Goal: Information Seeking & Learning: Learn about a topic

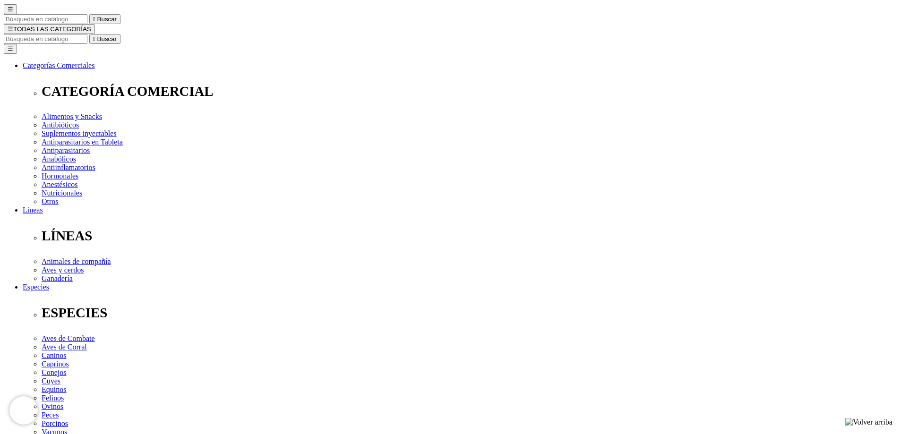
scroll to position [95, 0]
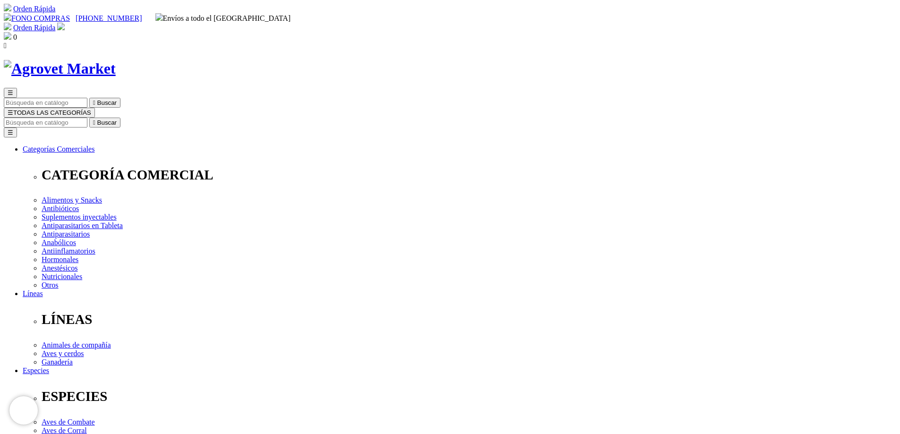
click at [87, 118] on input "Buscar" at bounding box center [46, 123] width 84 height 10
type input "ivergol"
click at [89, 118] on button " Buscar" at bounding box center [104, 123] width 31 height 10
click at [121, 118] on button " Buscar" at bounding box center [104, 123] width 31 height 10
click at [87, 118] on input "ivergol" at bounding box center [46, 123] width 84 height 10
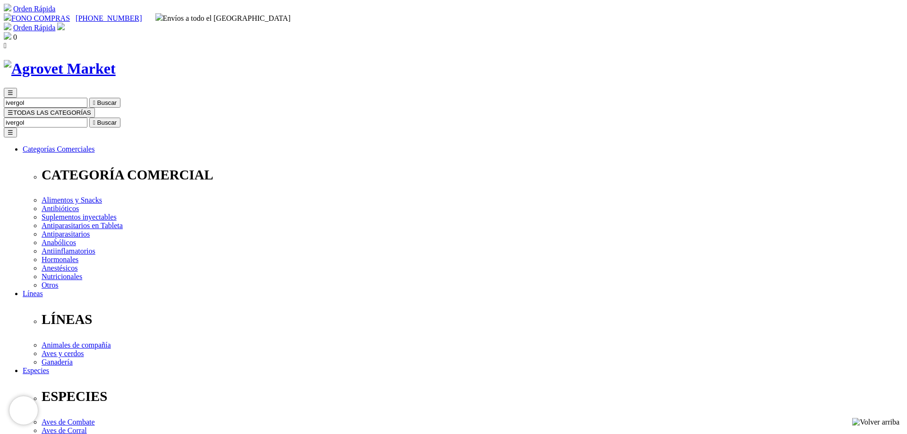
click at [87, 118] on input "ivergol" at bounding box center [46, 123] width 84 height 10
type input "ivergol nitro"
click at [143, 118] on button " Buscar" at bounding box center [158, 123] width 31 height 10
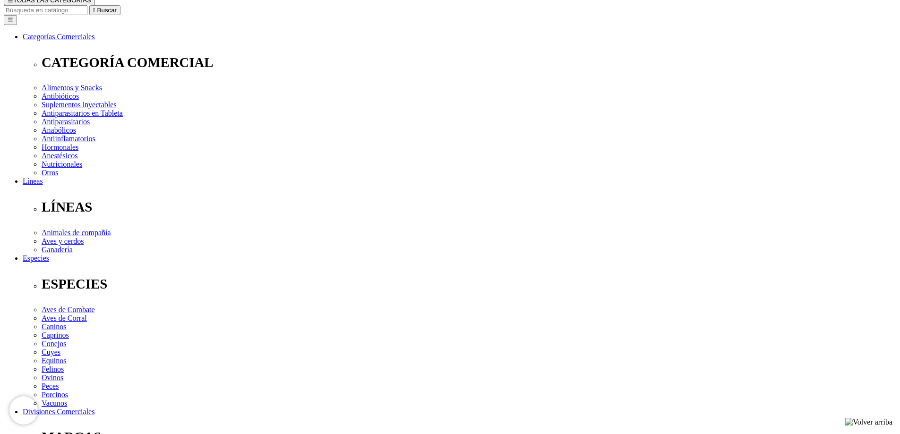
scroll to position [142, 0]
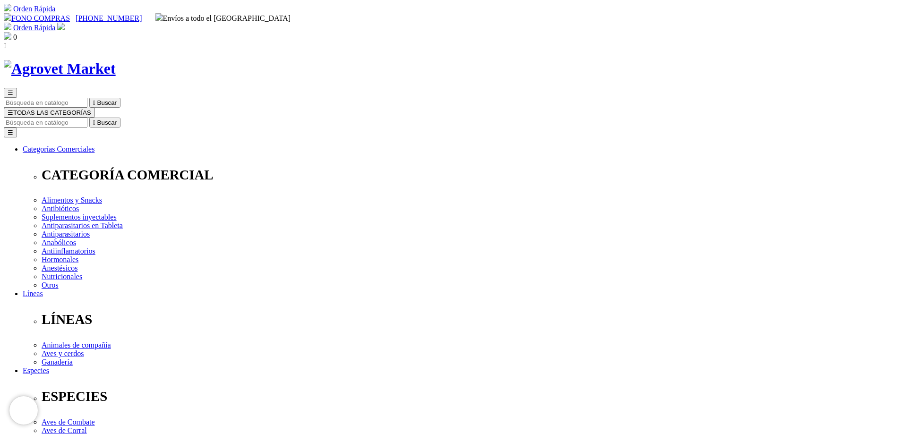
click at [87, 118] on input "Buscar" at bounding box center [46, 123] width 84 height 10
type input "vitamina"
click at [143, 118] on button " Buscar" at bounding box center [158, 123] width 31 height 10
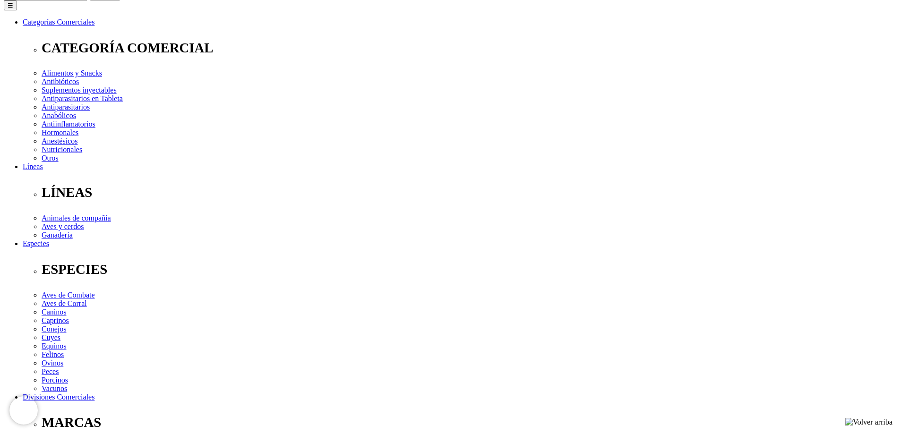
scroll to position [47, 0]
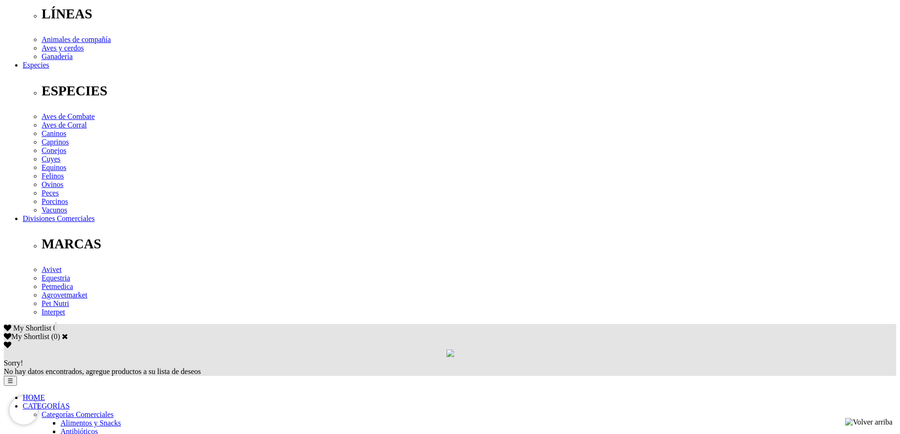
scroll to position [284, 0]
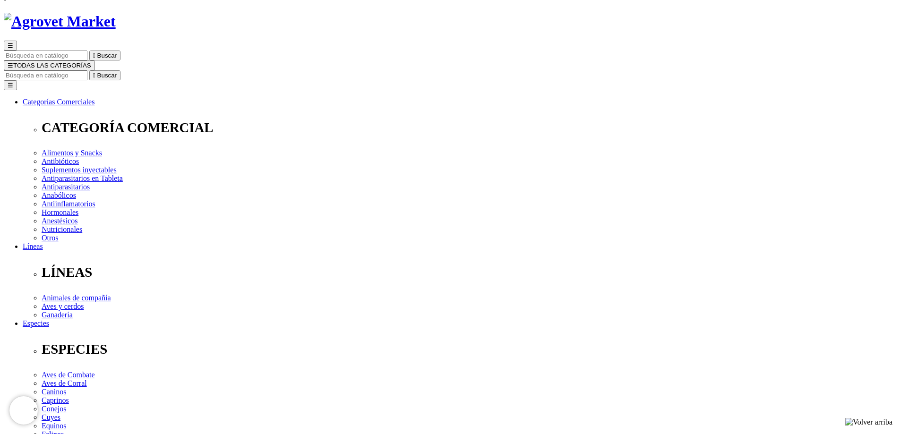
scroll to position [95, 0]
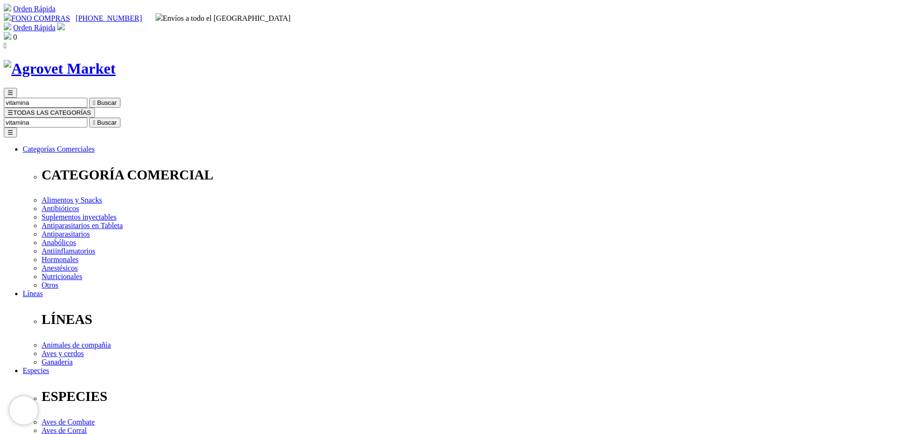
click at [121, 118] on button " Buscar" at bounding box center [104, 123] width 31 height 10
click at [87, 118] on input "vitamina" at bounding box center [46, 123] width 84 height 10
type input "vitamina para apetito"
click at [286, 118] on button " Buscar" at bounding box center [301, 123] width 31 height 10
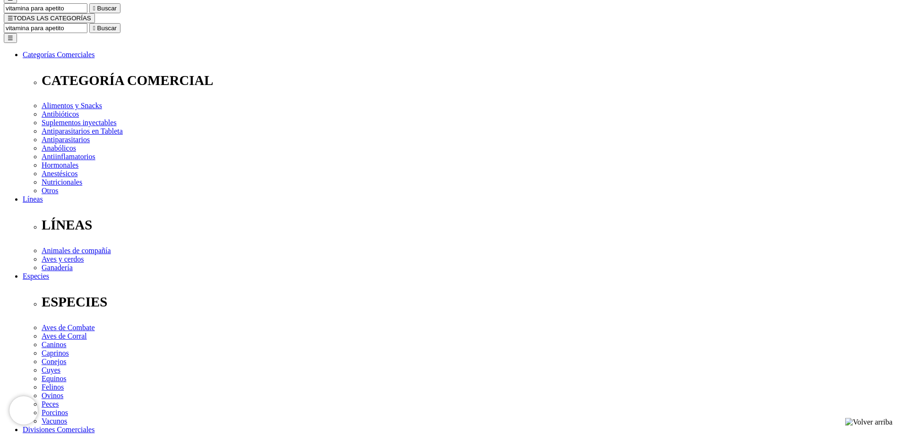
scroll to position [47, 0]
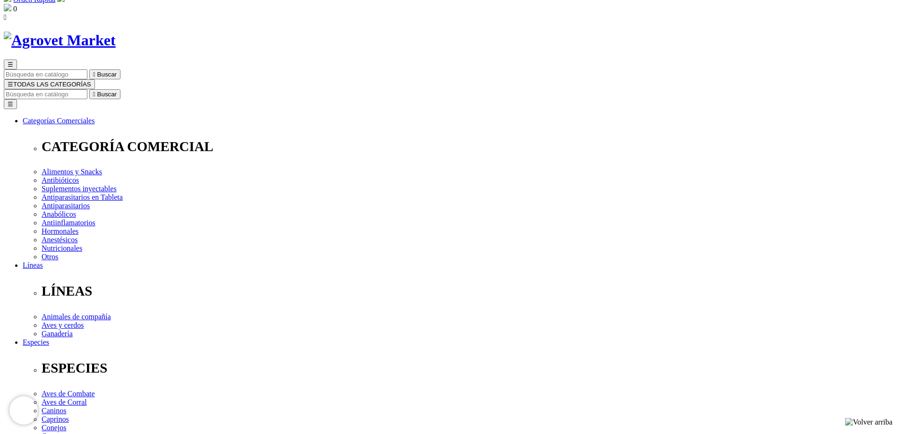
scroll to position [2, 0]
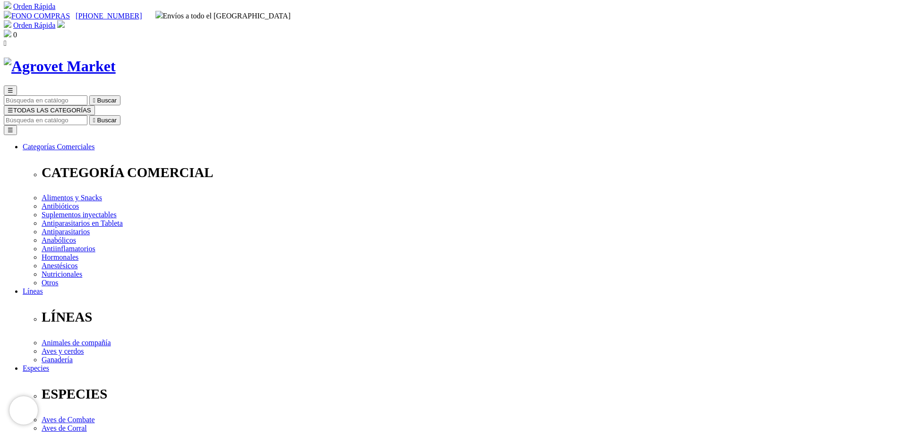
drag, startPoint x: 631, startPoint y: 166, endPoint x: 604, endPoint y: 155, distance: 29.3
click at [87, 115] on input "Buscar" at bounding box center [46, 120] width 84 height 10
type input "vitamina"
click at [286, 115] on button " Buscar" at bounding box center [301, 120] width 31 height 10
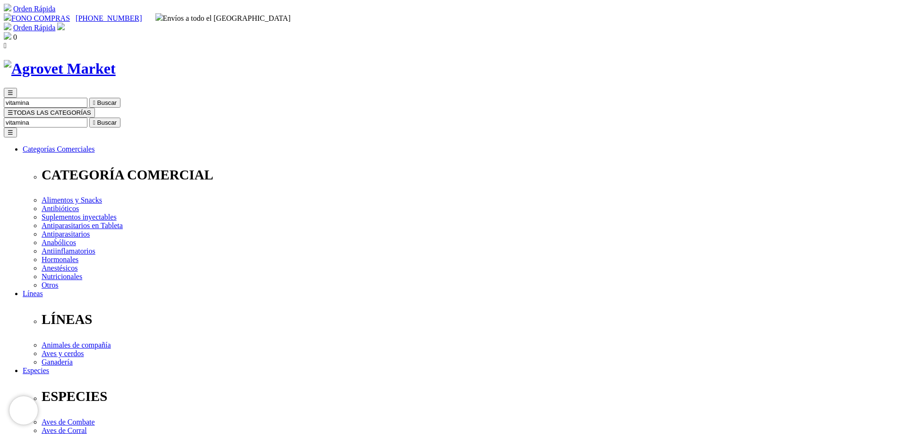
click at [87, 118] on input "vitamina" at bounding box center [46, 123] width 84 height 10
type input "vitamina para porcino"
click at [286, 118] on button " Buscar" at bounding box center [301, 123] width 31 height 10
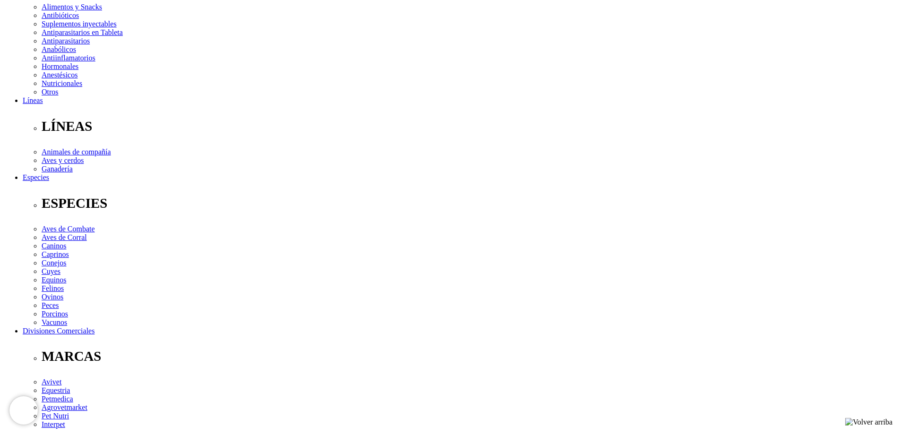
scroll to position [95, 0]
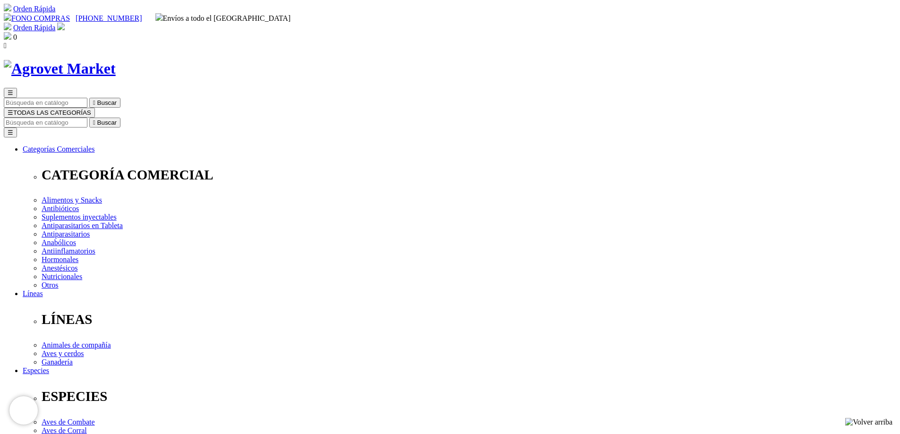
click at [87, 118] on input "Buscar" at bounding box center [46, 123] width 84 height 10
type input "nutrimin"
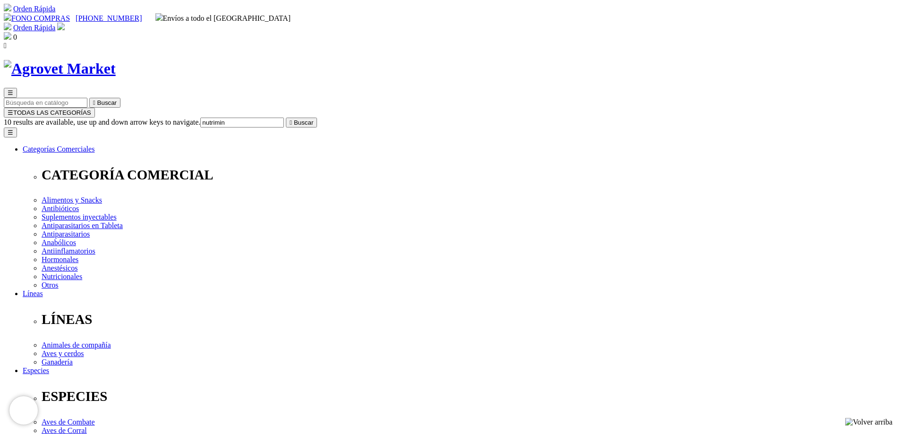
click at [286, 118] on button " Buscar" at bounding box center [301, 123] width 31 height 10
click at [95, 119] on icon "" at bounding box center [94, 122] width 2 height 7
drag, startPoint x: 639, startPoint y: 46, endPoint x: 577, endPoint y: 48, distance: 62.4
click at [87, 118] on input "nutrimin" at bounding box center [46, 123] width 84 height 10
type input "antibiotico"
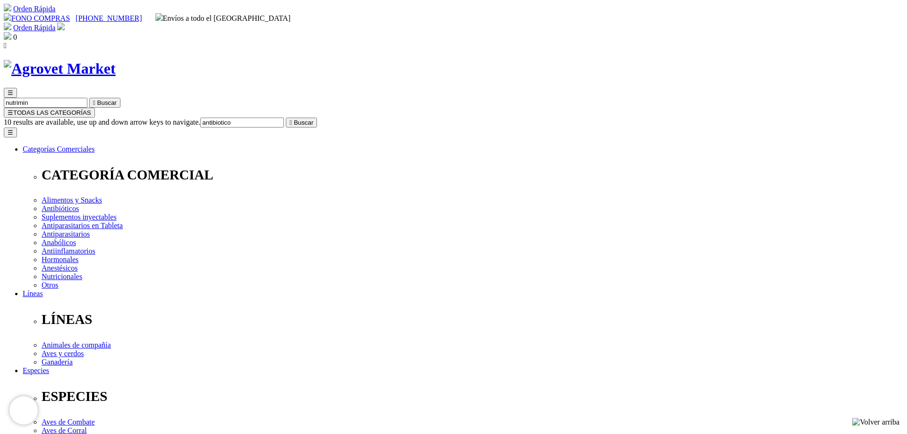
click at [286, 118] on button " Buscar" at bounding box center [301, 123] width 31 height 10
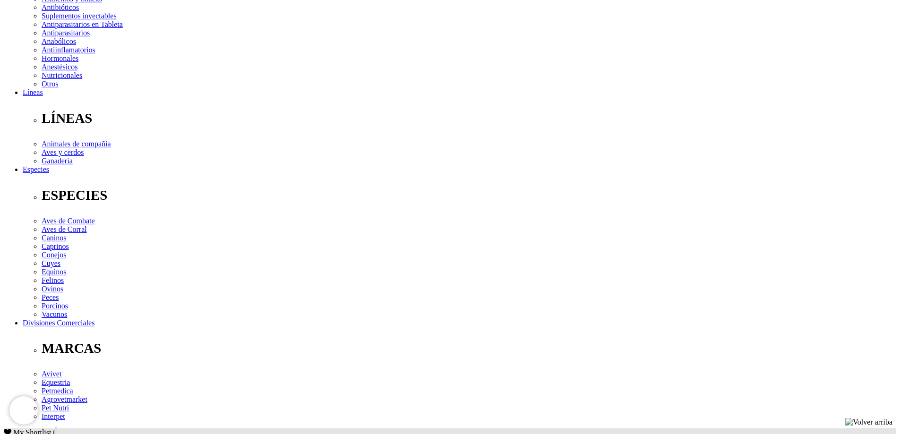
scroll to position [142, 0]
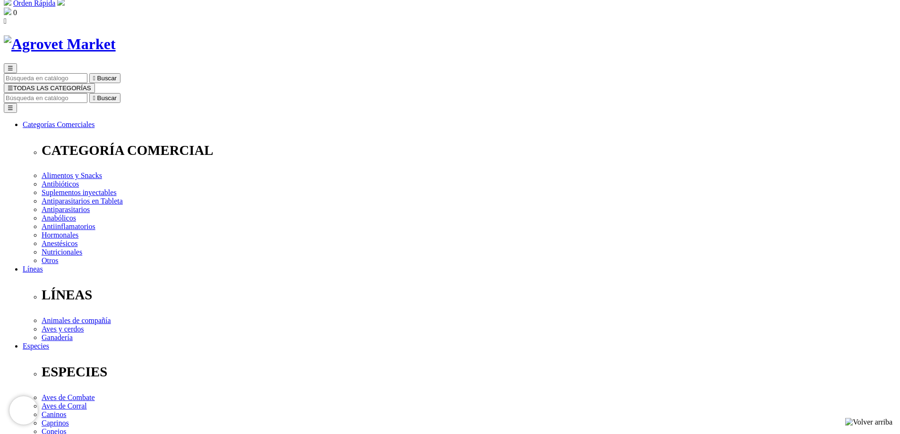
scroll to position [47, 0]
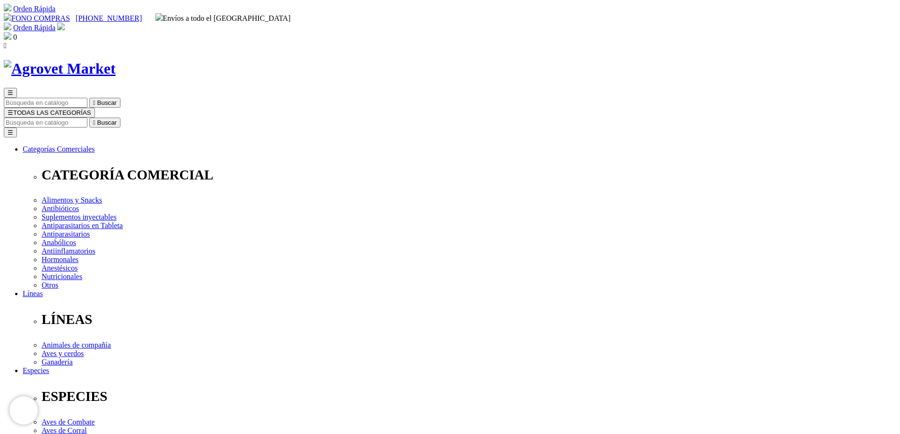
click at [87, 118] on input "Buscar" at bounding box center [46, 123] width 84 height 10
type input "b12"
click at [286, 118] on button " Buscar" at bounding box center [301, 123] width 31 height 10
click at [121, 118] on button " Buscar" at bounding box center [104, 123] width 31 height 10
click at [87, 118] on input "b12" at bounding box center [46, 123] width 84 height 10
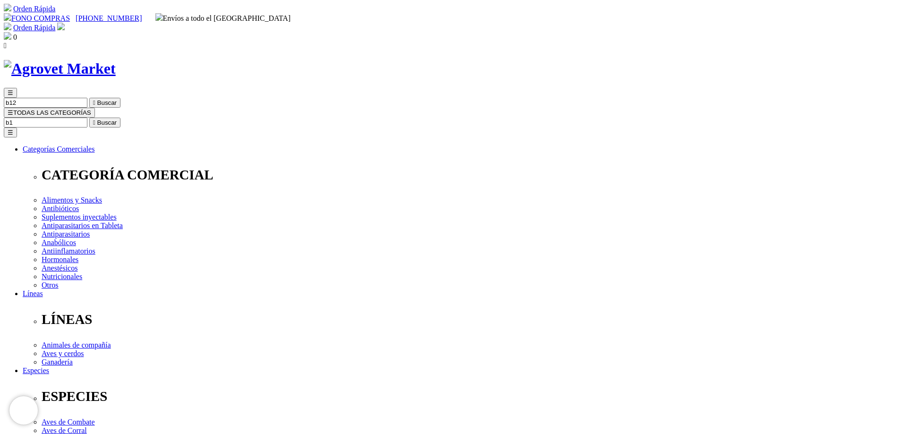
type input "b"
click at [95, 119] on icon "" at bounding box center [94, 122] width 2 height 7
click at [121, 118] on button " Buscar" at bounding box center [104, 123] width 31 height 10
drag, startPoint x: 635, startPoint y: 44, endPoint x: 640, endPoint y: 65, distance: 21.3
click at [87, 118] on input "b12" at bounding box center [46, 123] width 84 height 10
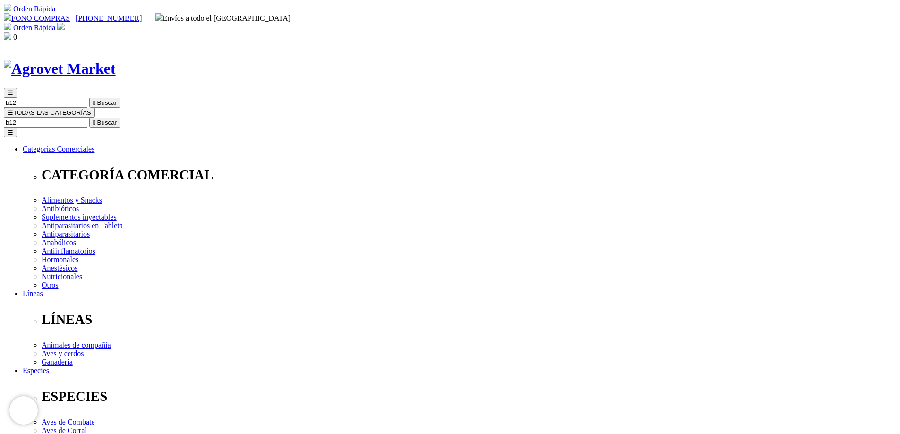
type input "b12"
click at [121, 118] on button " Buscar" at bounding box center [104, 123] width 31 height 10
click at [637, 118] on form "b12  Buscar" at bounding box center [450, 123] width 893 height 10
type input "b12 h"
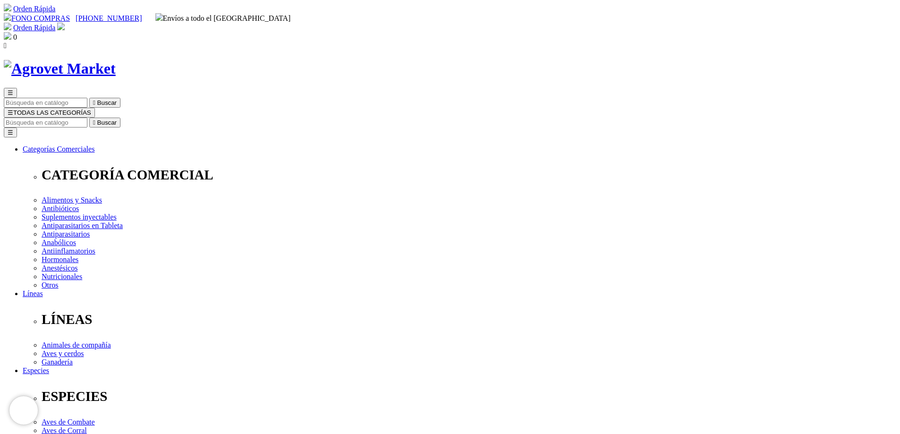
click at [87, 118] on input "Buscar" at bounding box center [46, 123] width 84 height 10
type input "vitaminapara"
click at [143, 118] on button " Buscar" at bounding box center [158, 123] width 31 height 10
click at [87, 118] on input "vitaminapara" at bounding box center [46, 123] width 84 height 10
type input "v"
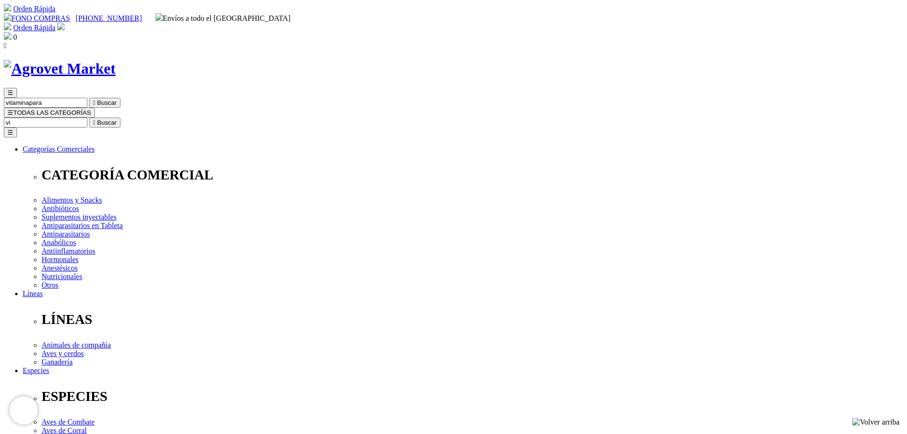
type input "v"
type input "apetito"
click at [286, 118] on button " Buscar" at bounding box center [301, 123] width 31 height 10
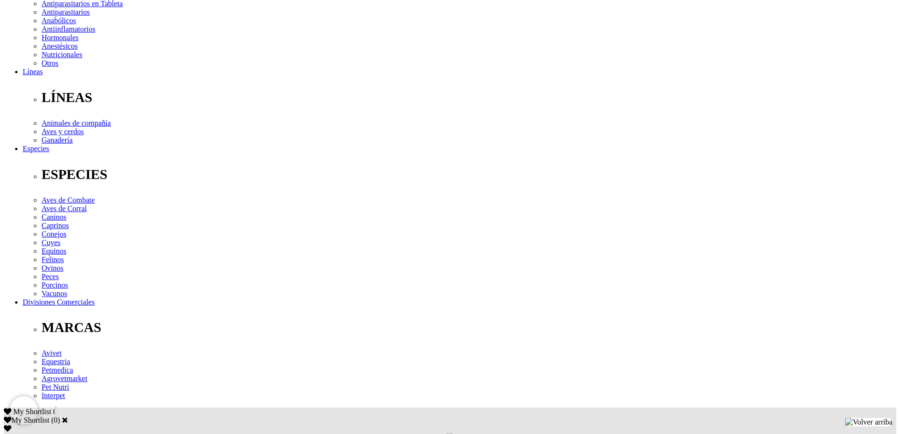
scroll to position [236, 0]
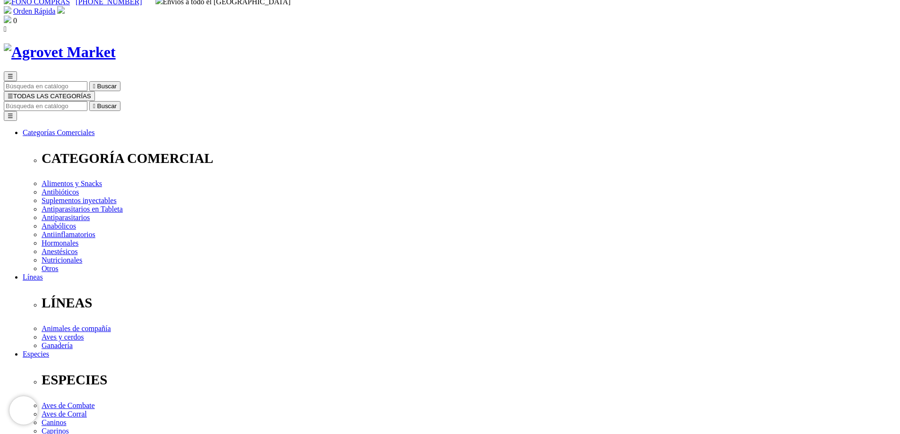
scroll to position [0, 0]
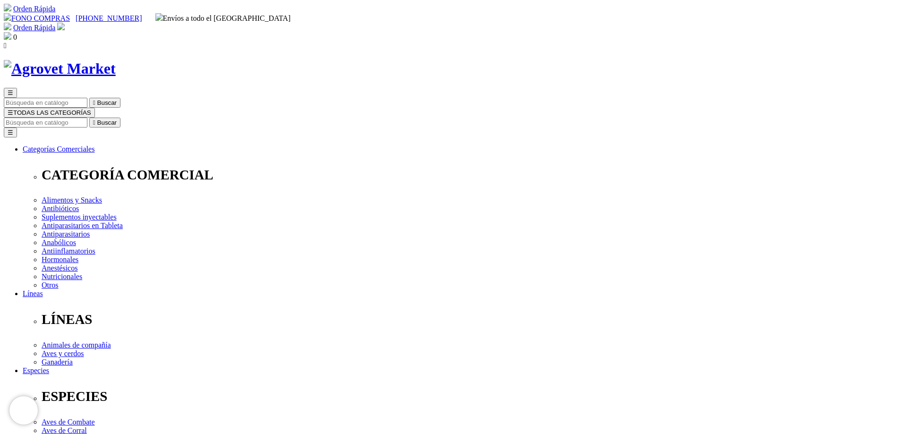
click at [87, 118] on input "Buscar" at bounding box center [46, 123] width 84 height 10
type input "vitamina"
click at [89, 118] on button " Buscar" at bounding box center [104, 123] width 31 height 10
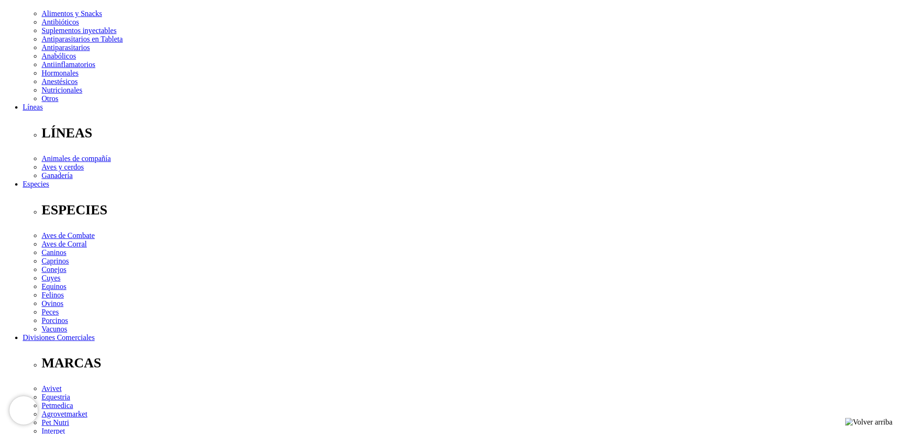
scroll to position [189, 0]
